Goal: Task Accomplishment & Management: Manage account settings

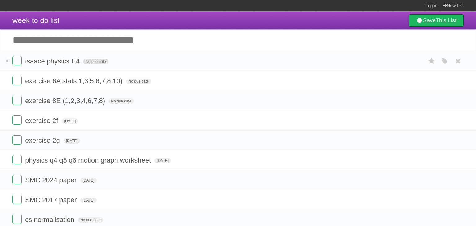
click at [103, 63] on span "No due date" at bounding box center [95, 62] width 25 height 6
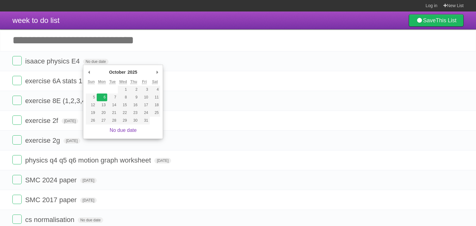
type span "[DATE]"
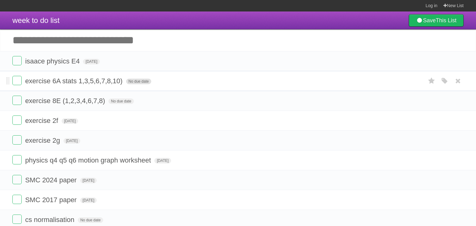
click at [136, 81] on span "No due date" at bounding box center [138, 82] width 25 height 6
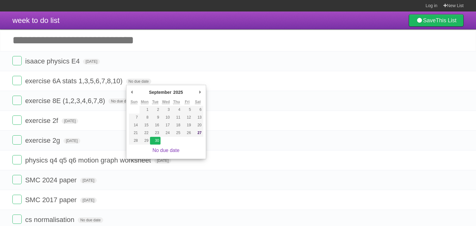
type span "[DATE]"
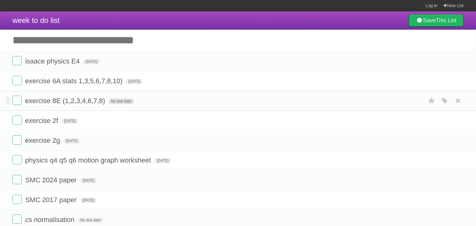
click at [119, 101] on span "No due date" at bounding box center [120, 101] width 25 height 6
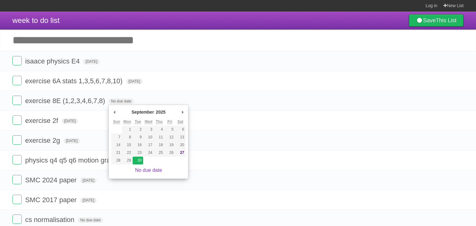
type span "[DATE]"
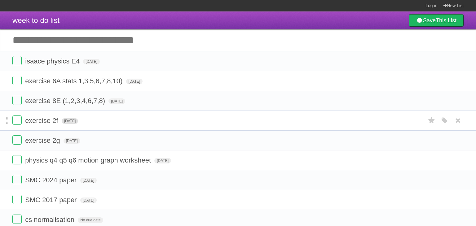
click at [78, 120] on span "[DATE]" at bounding box center [70, 121] width 17 height 6
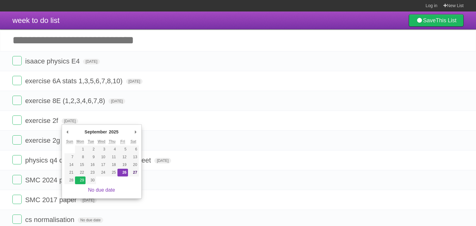
type span "[DATE]"
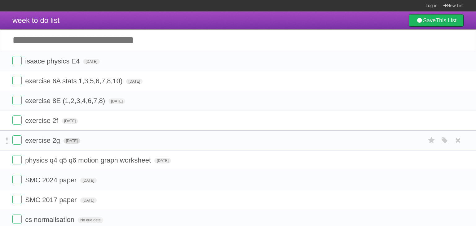
click at [80, 140] on span "[DATE]" at bounding box center [71, 141] width 17 height 6
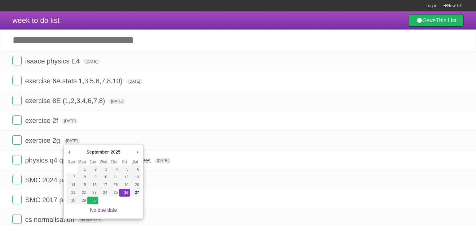
type span "[DATE]"
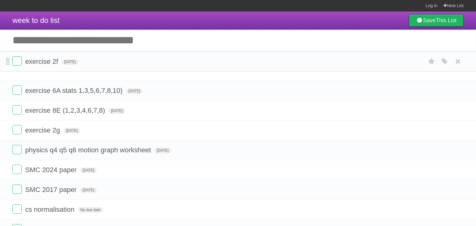
drag, startPoint x: 8, startPoint y: 122, endPoint x: 6, endPoint y: 60, distance: 62.3
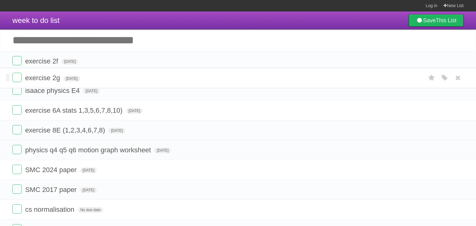
drag, startPoint x: 6, startPoint y: 140, endPoint x: 4, endPoint y: 77, distance: 62.9
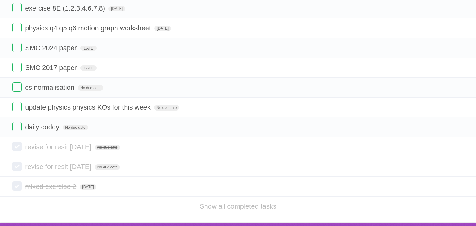
scroll to position [146, 0]
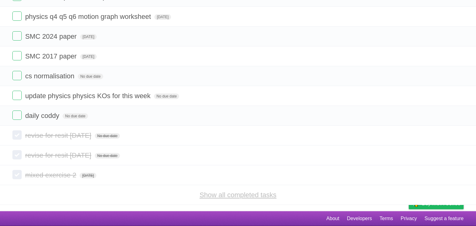
click at [211, 198] on link "Show all completed tasks" at bounding box center [237, 195] width 77 height 8
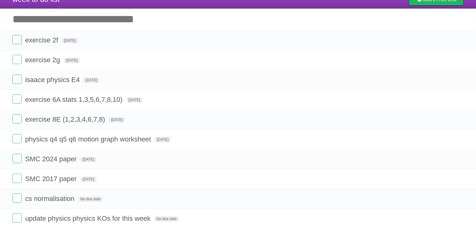
scroll to position [28, 0]
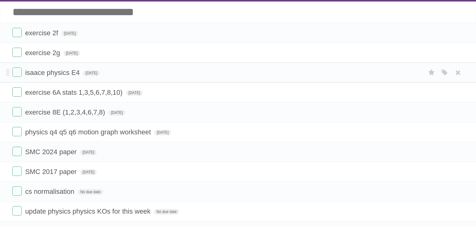
click at [43, 73] on span "isaace physics E4" at bounding box center [53, 73] width 56 height 8
click at [44, 73] on input "**********" at bounding box center [54, 73] width 59 height 8
type input "**********"
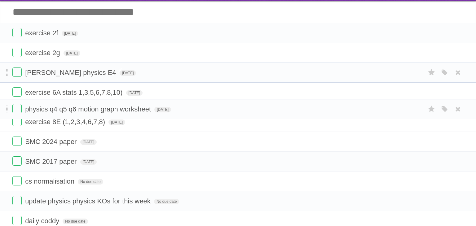
drag, startPoint x: 7, startPoint y: 133, endPoint x: 4, endPoint y: 107, distance: 27.2
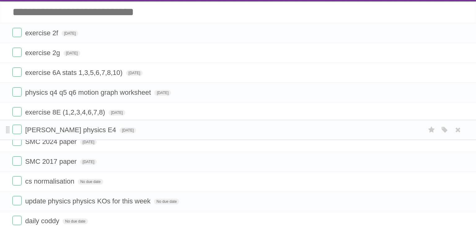
drag, startPoint x: 6, startPoint y: 73, endPoint x: 9, endPoint y: 129, distance: 56.7
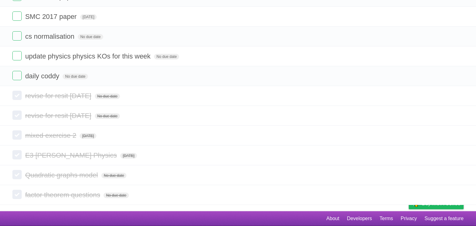
scroll to position [0, 0]
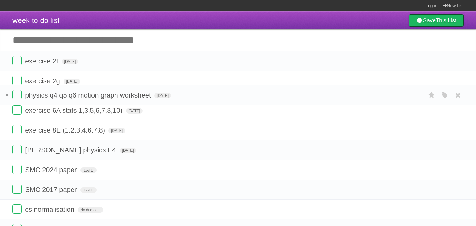
drag, startPoint x: 7, startPoint y: 119, endPoint x: 7, endPoint y: 90, distance: 28.8
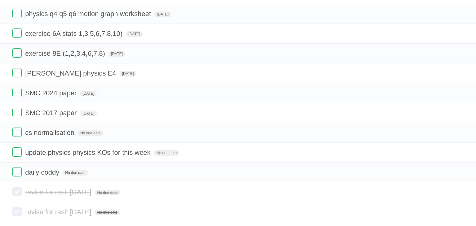
scroll to position [72, 0]
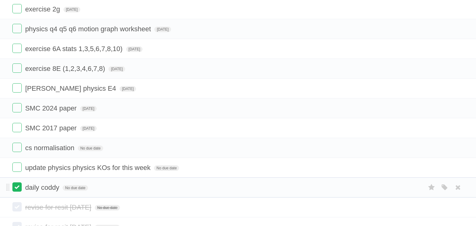
click at [13, 190] on label at bounding box center [16, 186] width 9 height 9
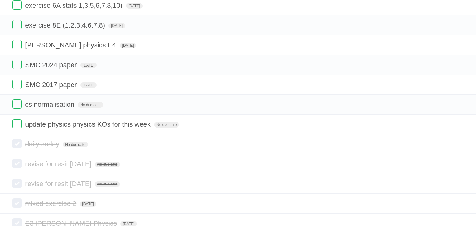
scroll to position [0, 0]
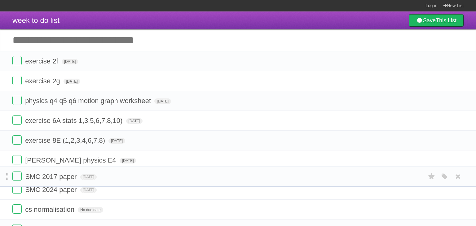
drag, startPoint x: 9, startPoint y: 199, endPoint x: 24, endPoint y: 174, distance: 28.7
